Goal: Task Accomplishment & Management: Manage account settings

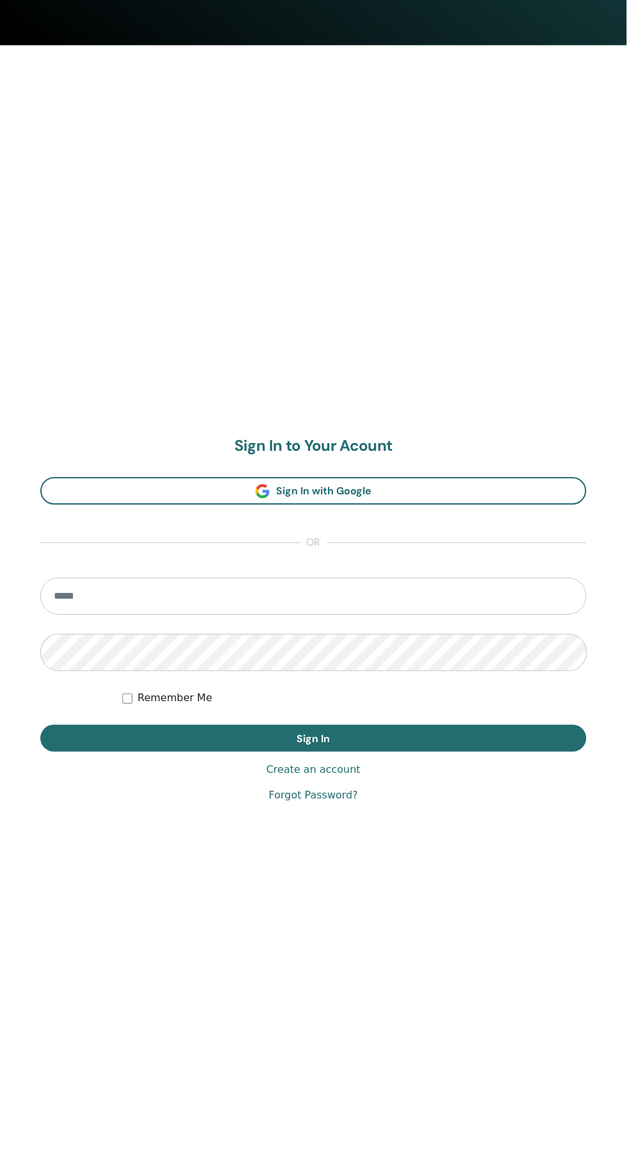
scroll to position [1126, 0]
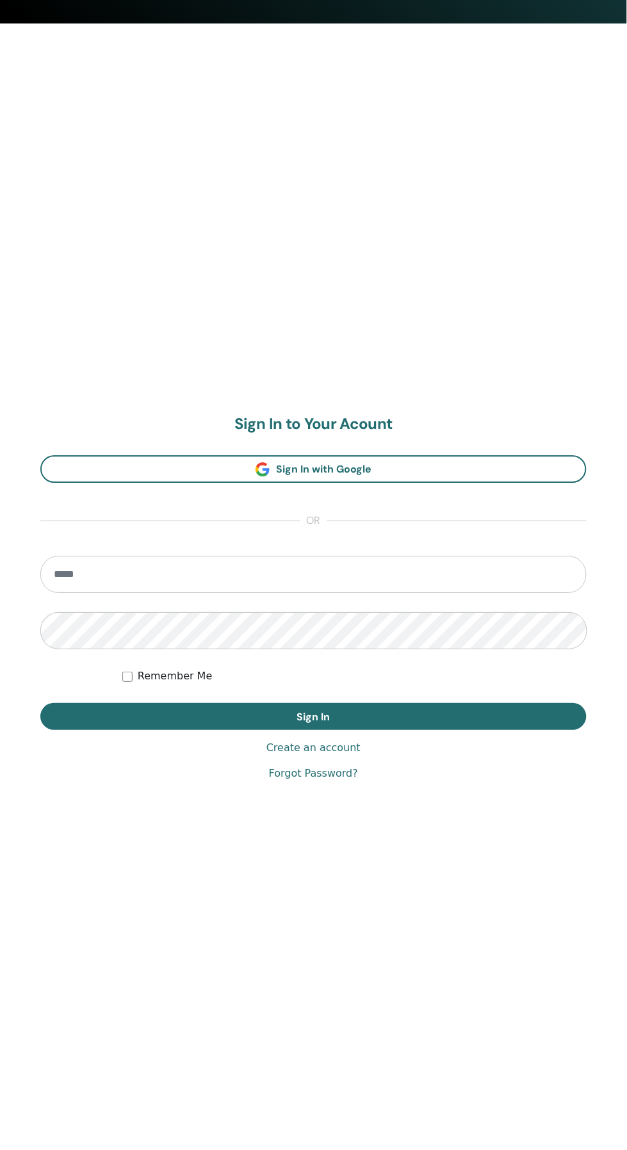
click at [321, 575] on input "email" at bounding box center [313, 575] width 546 height 37
type input "**********"
click at [40, 704] on button "Sign In" at bounding box center [313, 717] width 546 height 27
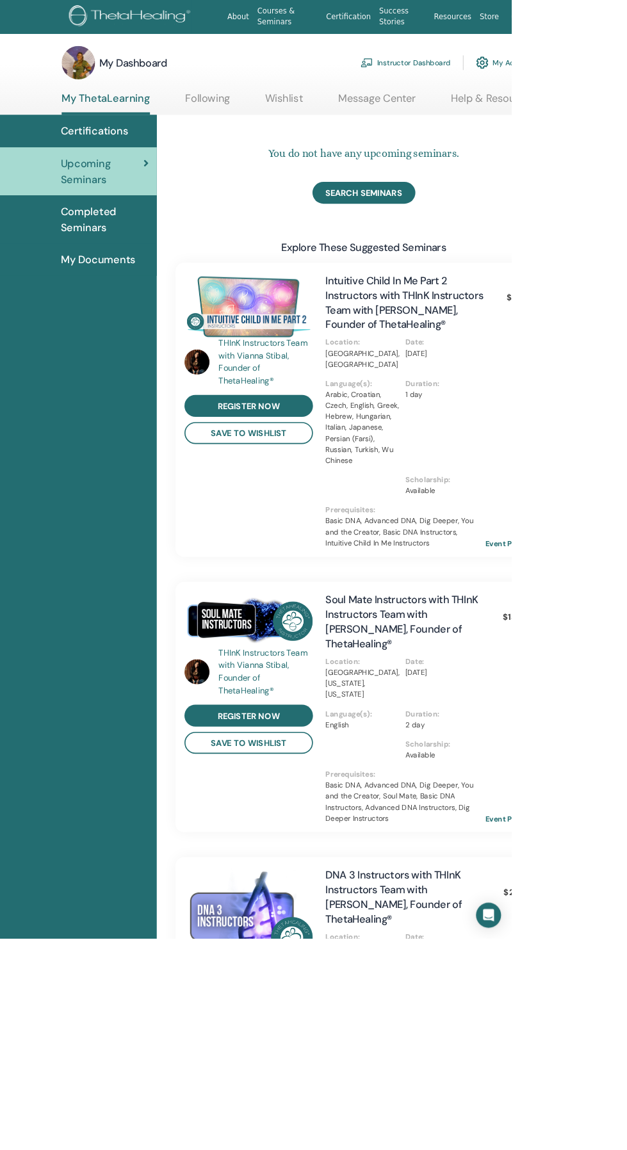
click at [517, 73] on link "Instructor Dashboard" at bounding box center [497, 77] width 110 height 28
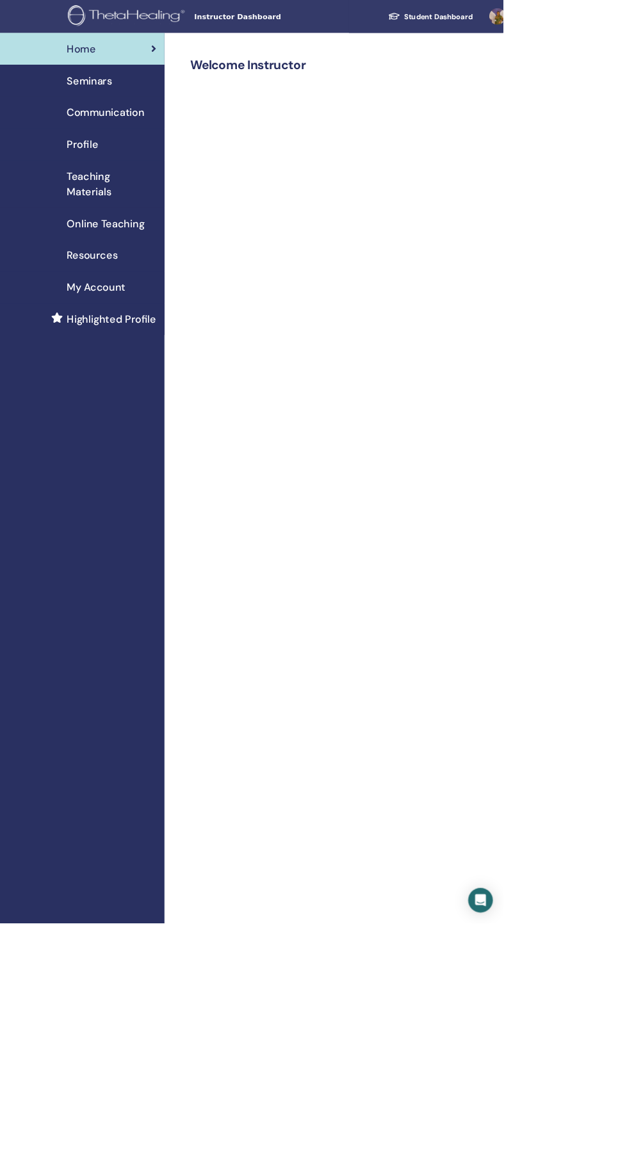
click at [195, 110] on link "Seminars" at bounding box center [102, 101] width 205 height 40
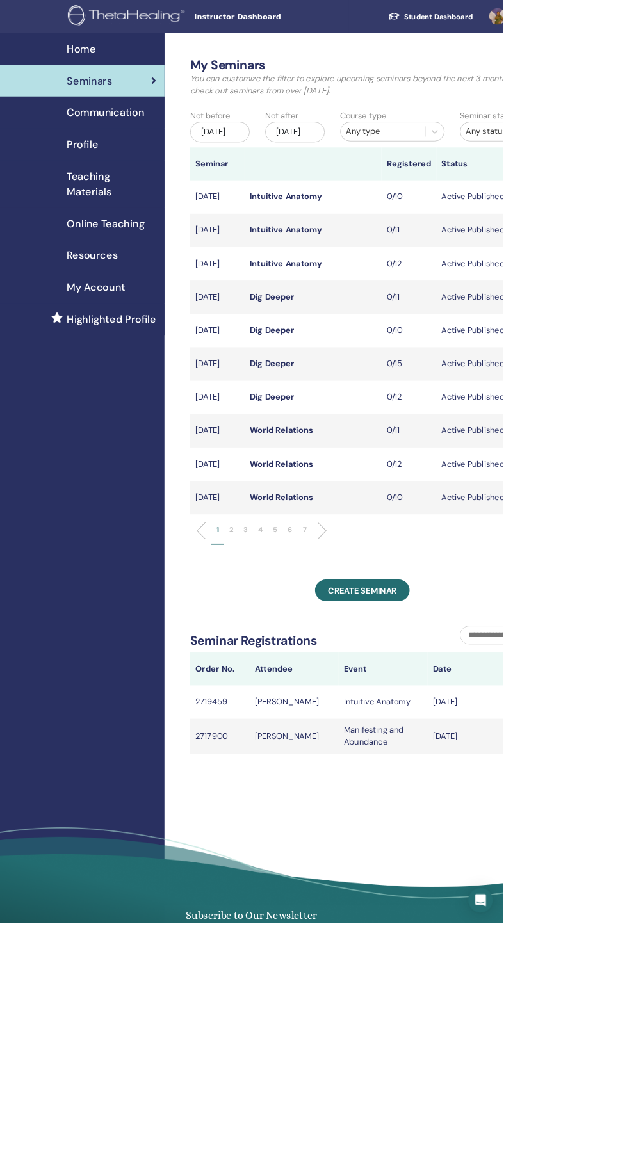
click at [396, 672] on li at bounding box center [397, 662] width 22 height 22
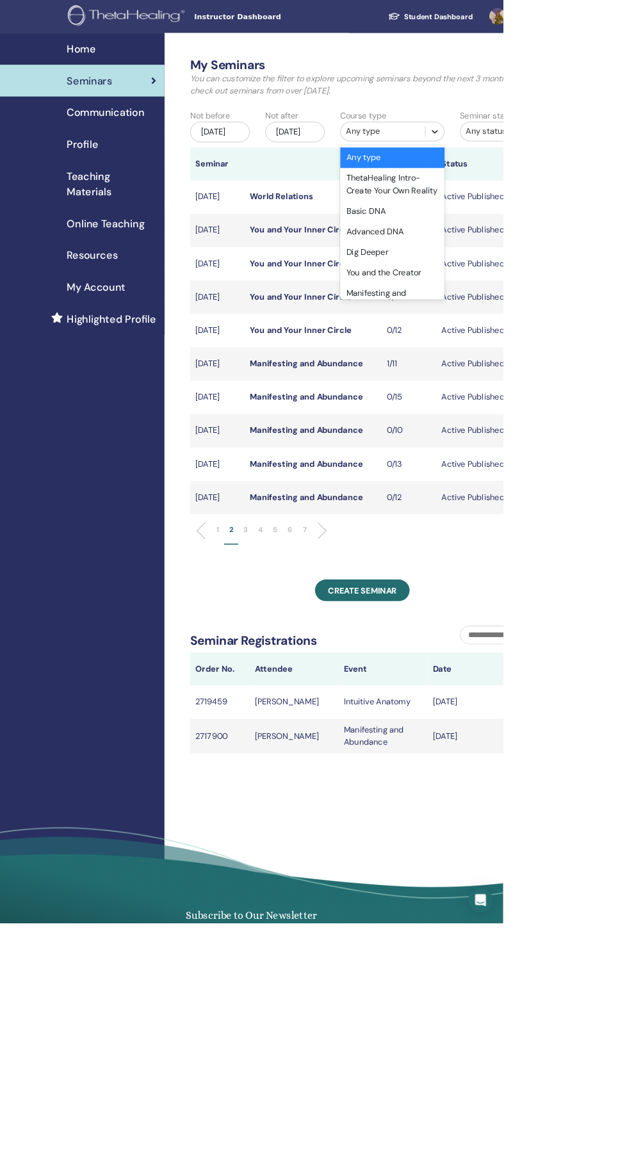
click at [541, 165] on icon at bounding box center [542, 164] width 8 height 4
click at [539, 152] on div at bounding box center [541, 163] width 23 height 23
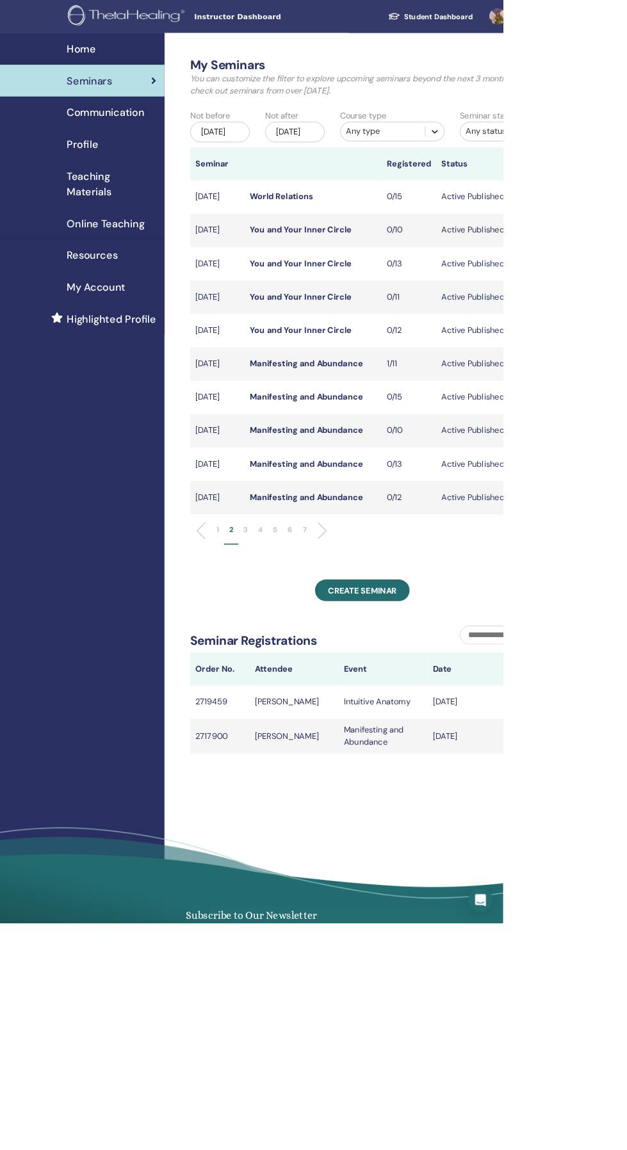
click at [541, 163] on icon at bounding box center [541, 164] width 13 height 13
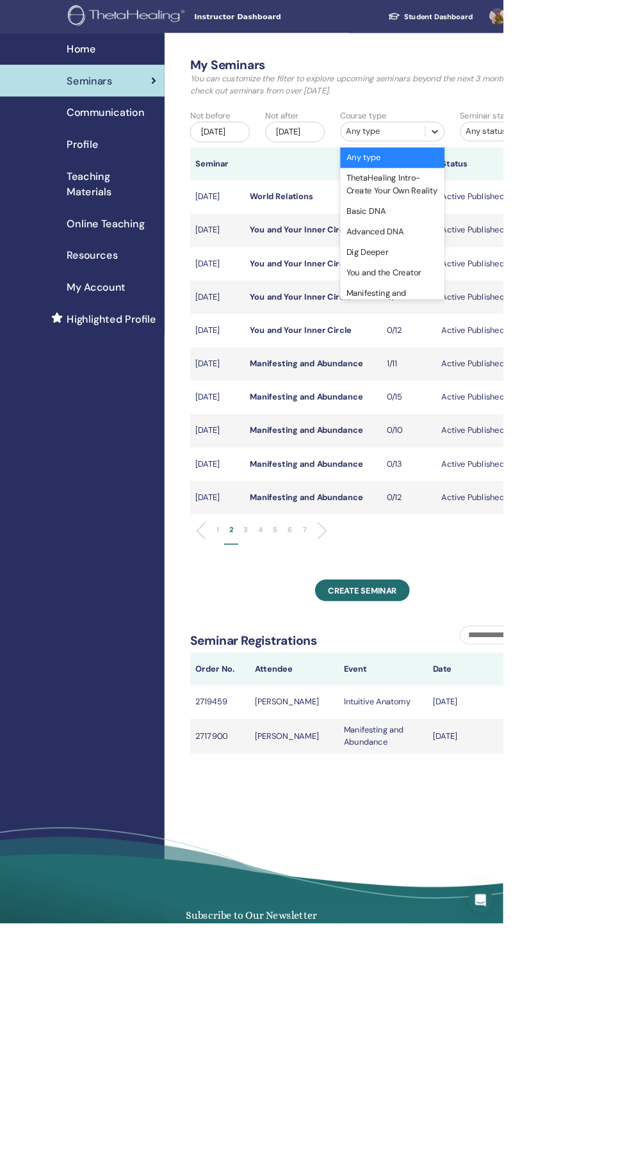
click at [535, 162] on icon at bounding box center [541, 164] width 13 height 13
click at [541, 163] on icon at bounding box center [541, 164] width 13 height 13
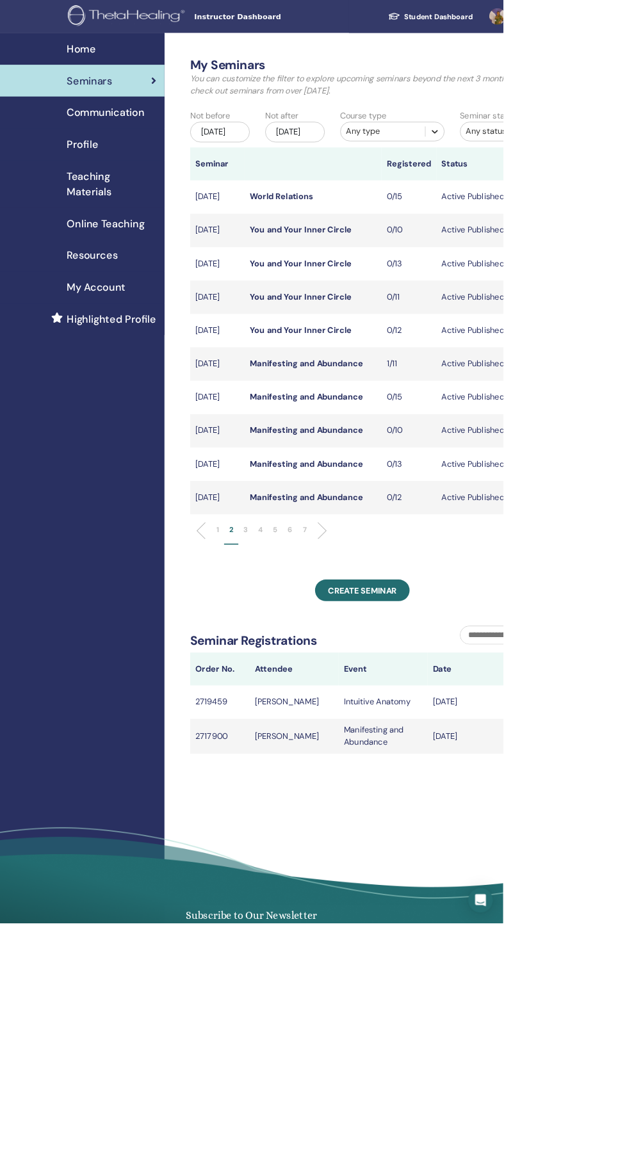
click at [547, 163] on icon at bounding box center [541, 164] width 13 height 13
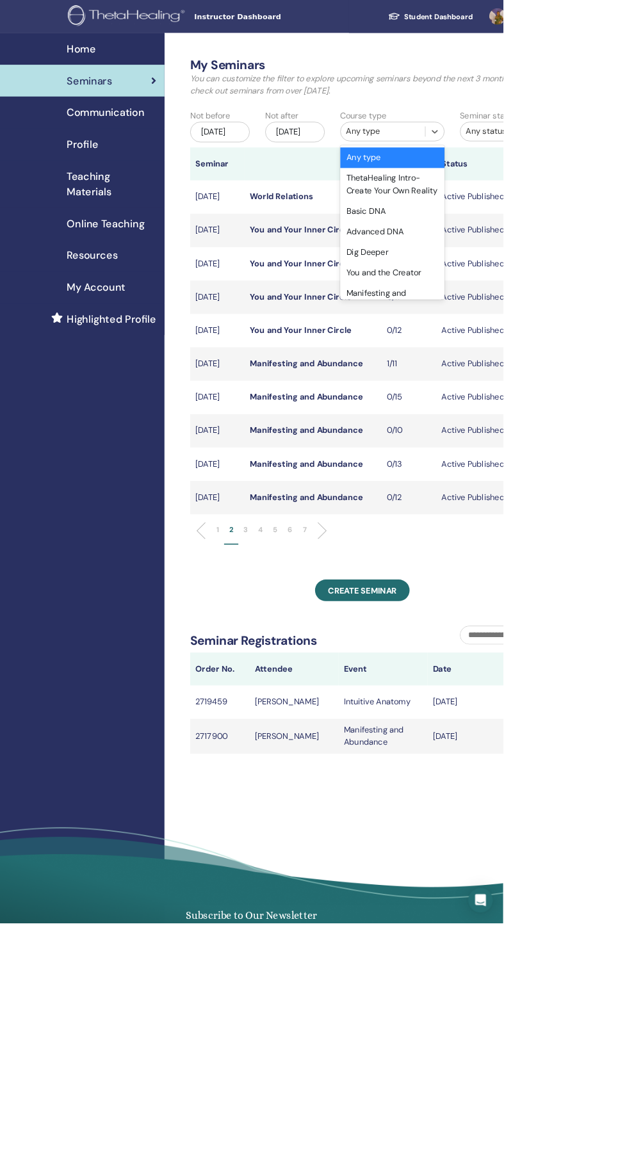
click at [507, 364] on div "Manifesting and Abundance" at bounding box center [489, 373] width 130 height 41
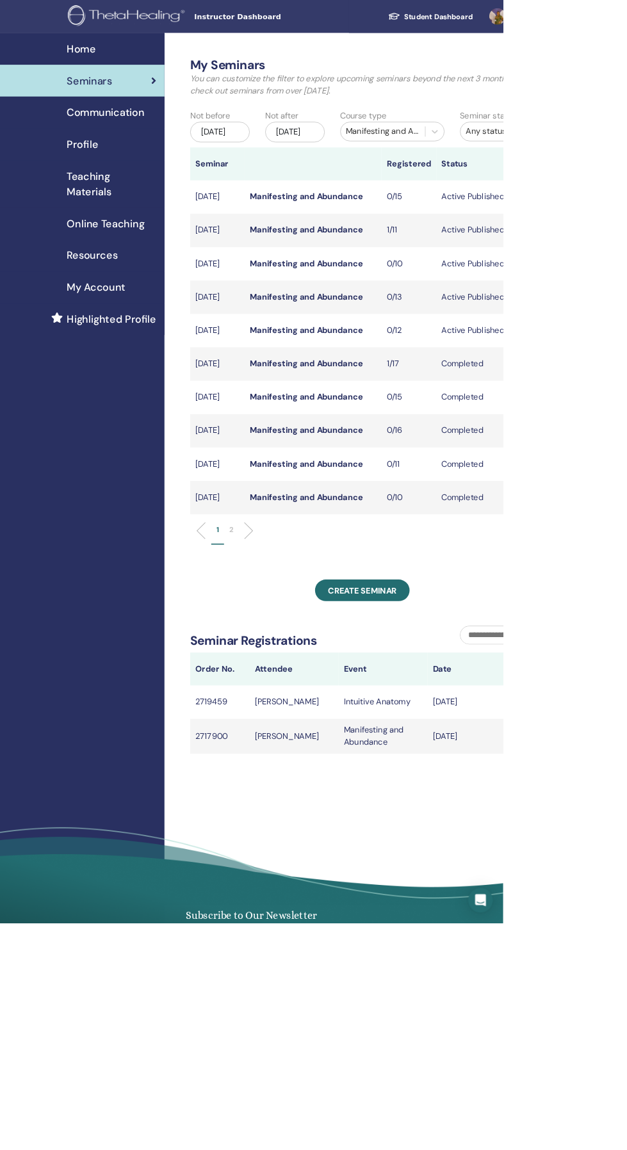
click at [414, 460] on link "Manifesting and Abundance" at bounding box center [381, 452] width 141 height 13
click at [310, 672] on li at bounding box center [305, 662] width 22 height 22
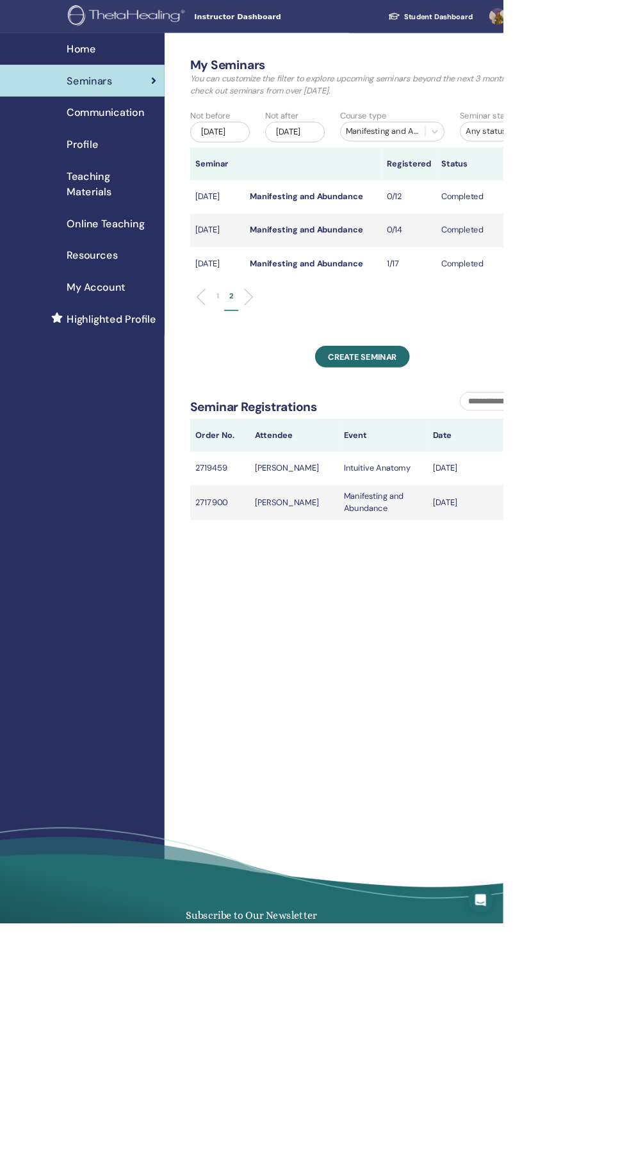
click at [405, 335] on link "Manifesting and Abundance" at bounding box center [381, 327] width 141 height 13
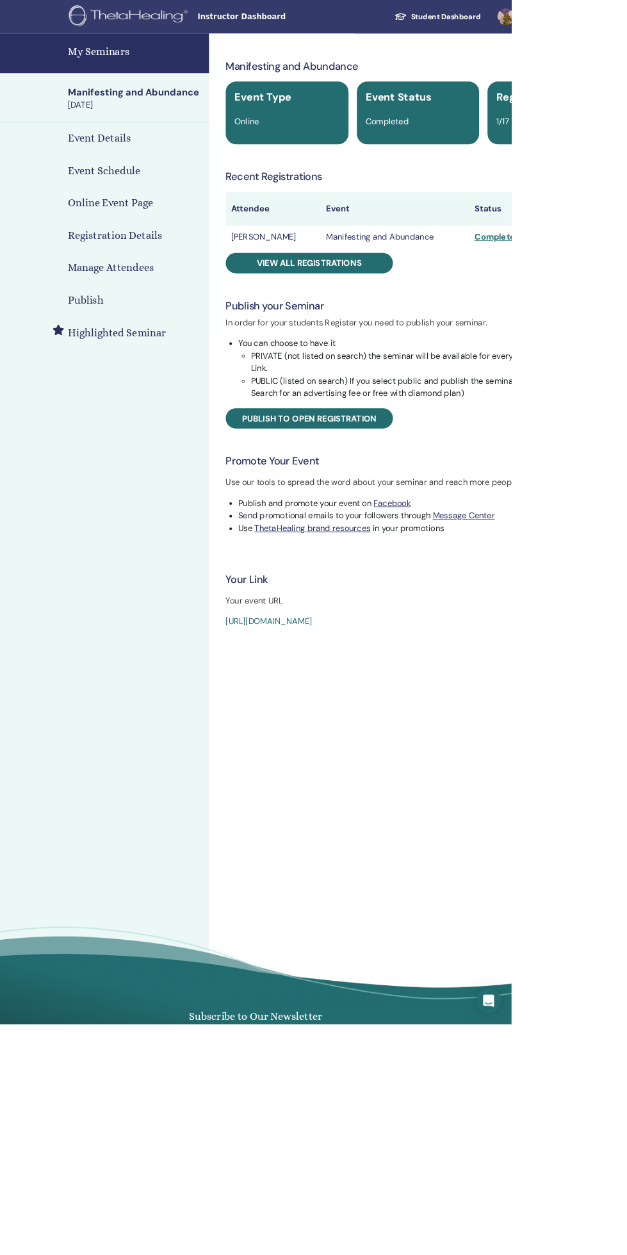
click at [354, 272] on th "Attendee" at bounding box center [335, 256] width 117 height 41
click at [421, 322] on span "View all registrations" at bounding box center [379, 322] width 129 height 13
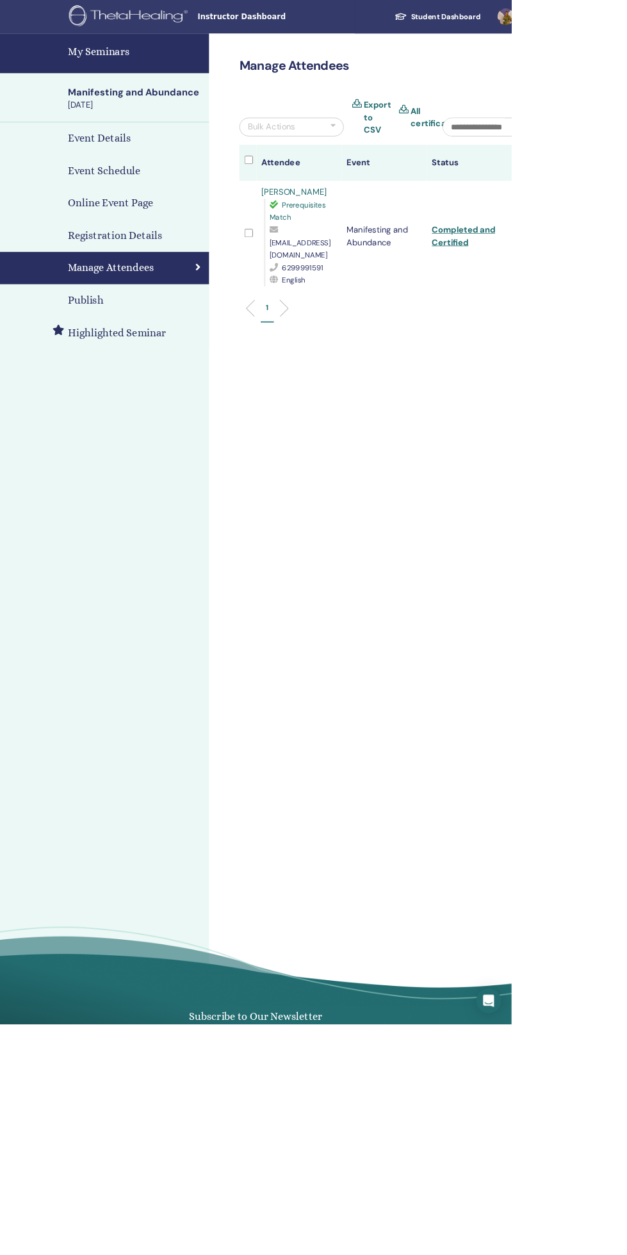
click at [389, 235] on link "[PERSON_NAME]" at bounding box center [361, 235] width 80 height 13
click at [375, 235] on link "[PERSON_NAME]" at bounding box center [361, 235] width 80 height 13
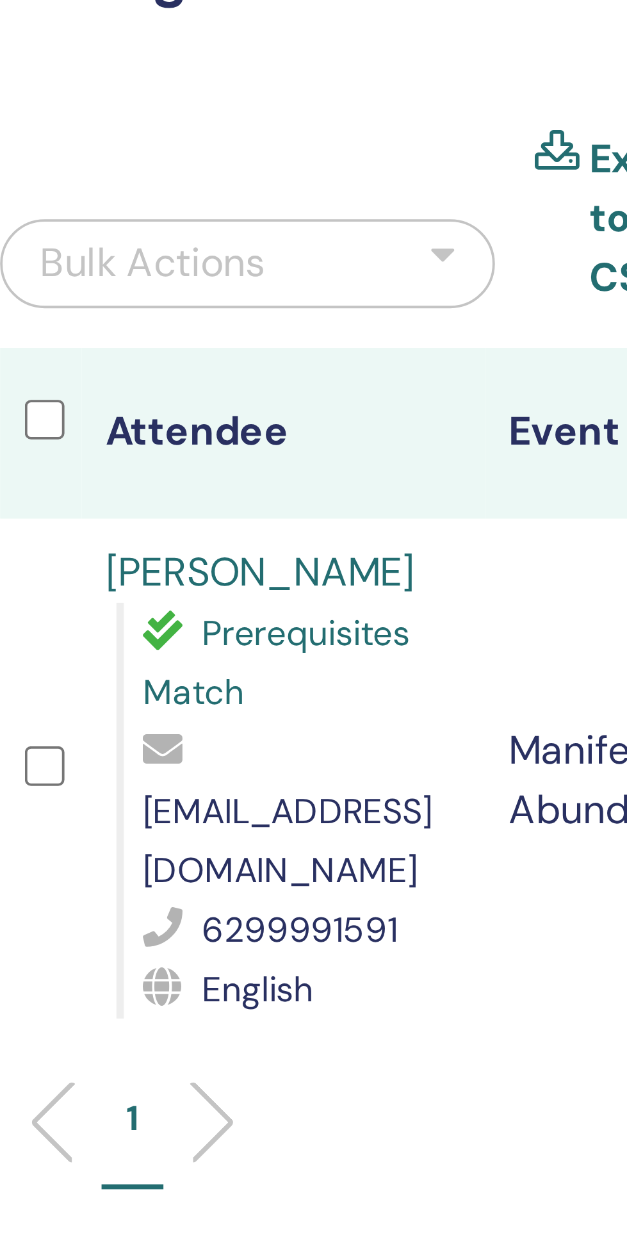
click at [389, 232] on link "[PERSON_NAME]" at bounding box center [361, 235] width 80 height 13
